Goal: Task Accomplishment & Management: Use online tool/utility

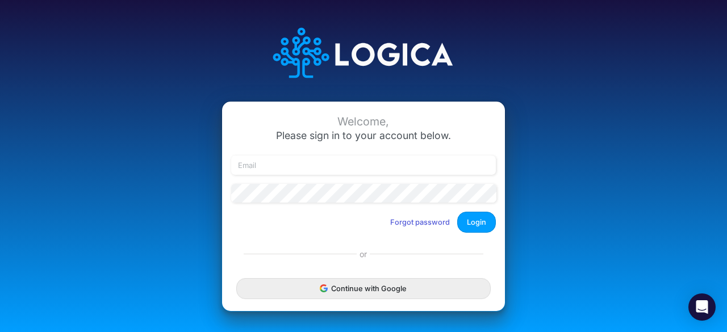
click at [406, 288] on button "Continue with Google" at bounding box center [363, 288] width 255 height 21
